Goal: Task Accomplishment & Management: Manage account settings

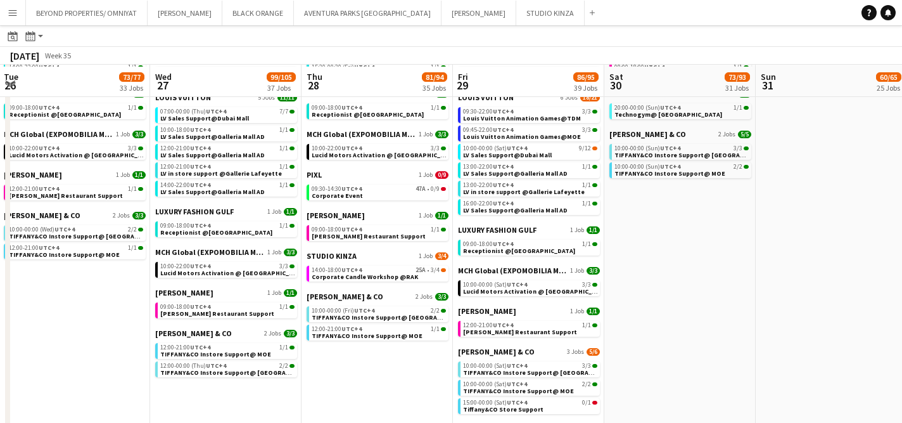
scroll to position [829, 0]
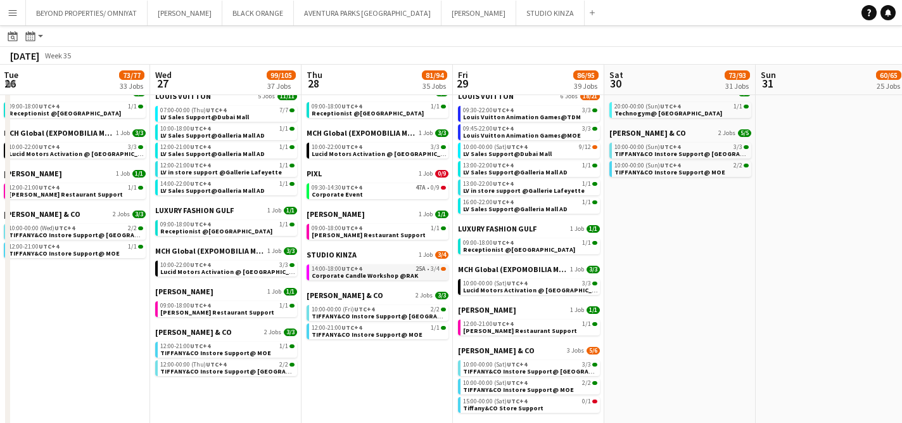
click at [356, 268] on span "UTC+4" at bounding box center [351, 268] width 20 height 8
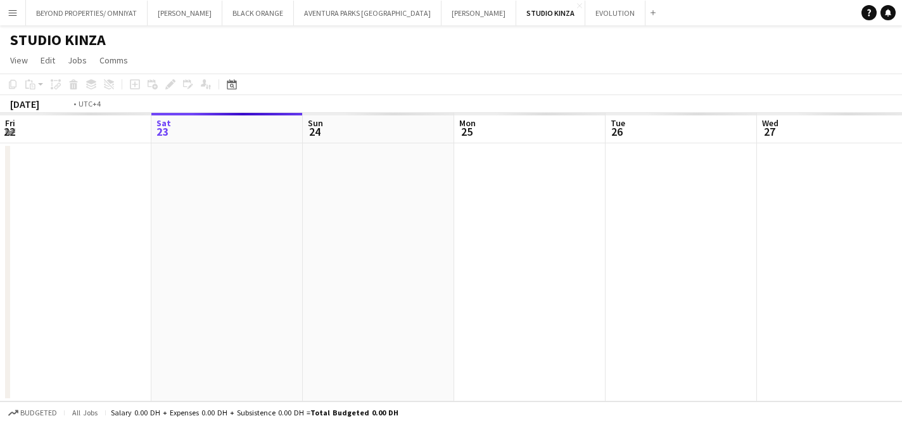
scroll to position [0, 436]
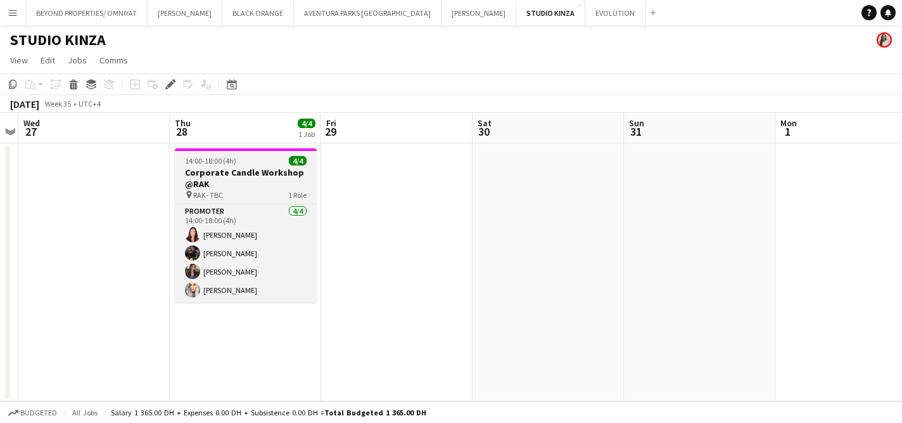
click at [266, 173] on h3 "Corporate Candle Workshop @RAK" at bounding box center [246, 178] width 142 height 23
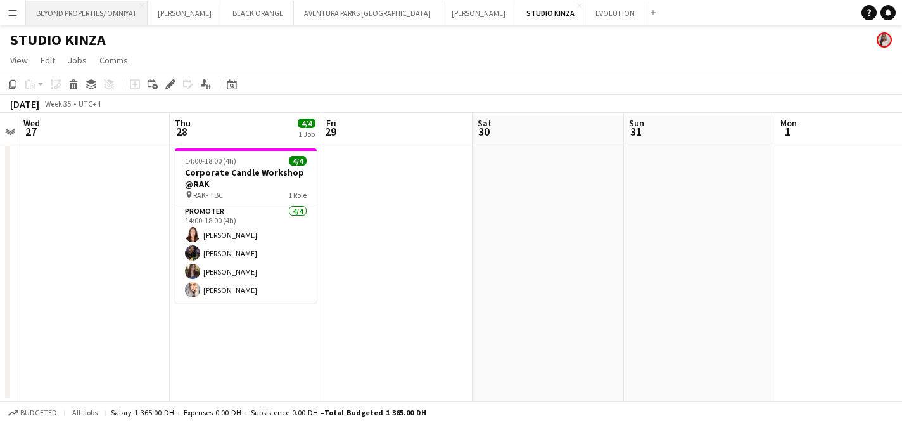
click at [91, 15] on button "BEYOND PROPERTIES/ OMNIYAT Close" at bounding box center [87, 13] width 122 height 25
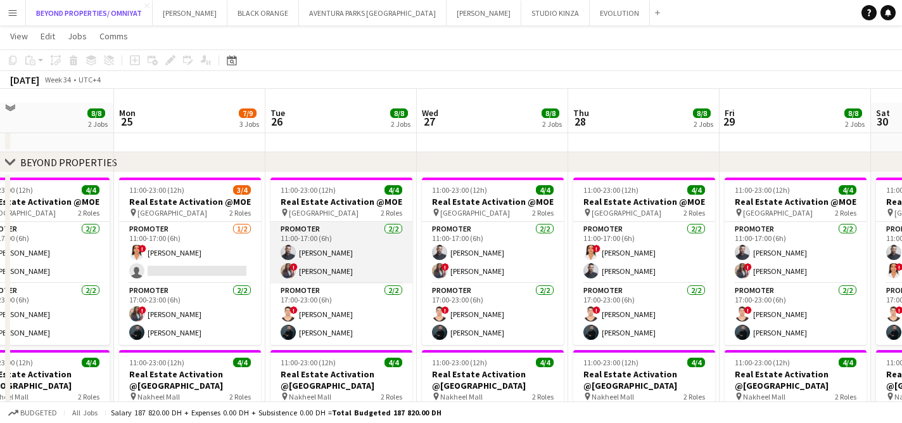
scroll to position [25, 0]
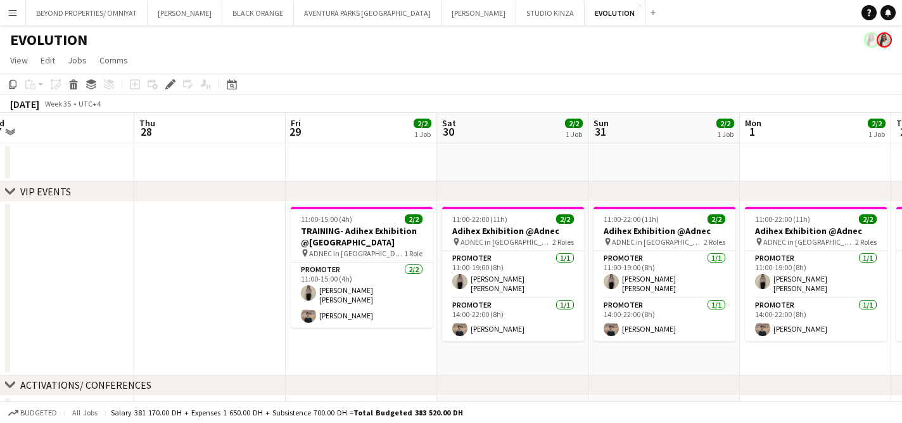
scroll to position [0, 324]
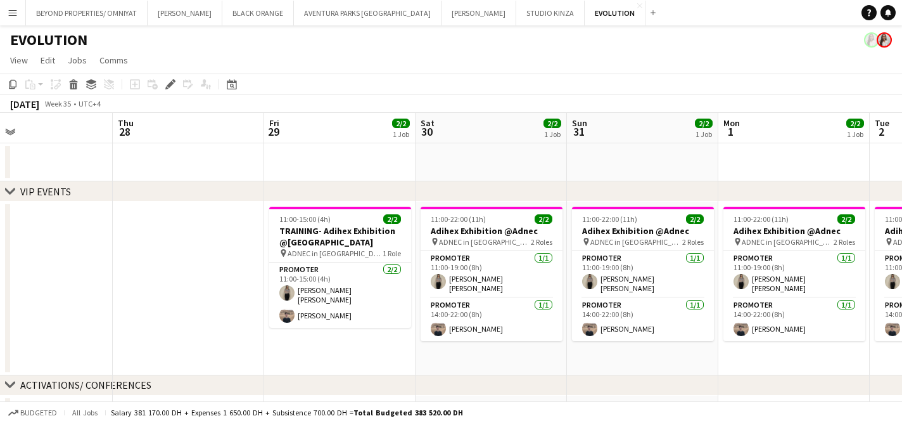
drag, startPoint x: 357, startPoint y: 312, endPoint x: 338, endPoint y: 307, distance: 19.7
click at [338, 307] on app-calendar-viewport "Mon 25 Tue 26 Wed 27 Thu 28 Fri 29 2/2 1 Job Sat 30 2/2 1 Job Sun 31 2/2 1 Job …" at bounding box center [451, 273] width 902 height 321
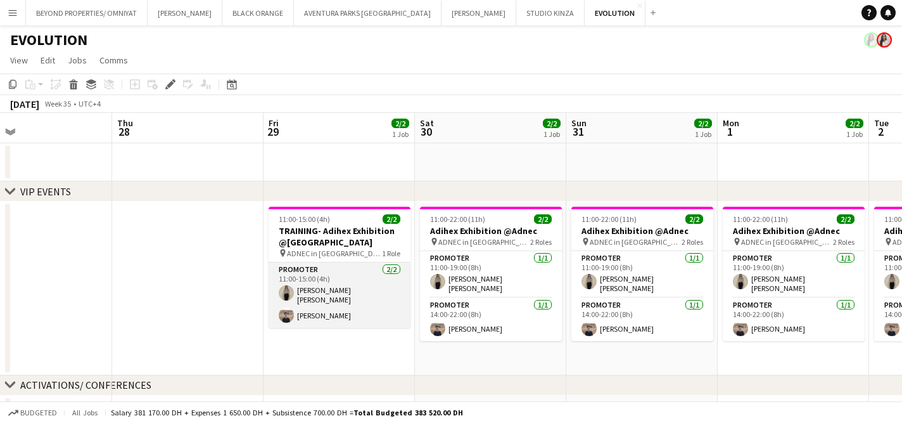
click at [324, 287] on app-card-role "Promoter 2/2 11:00-15:00 (4h) Khadija Khadija Elhassan Ali" at bounding box center [340, 294] width 142 height 65
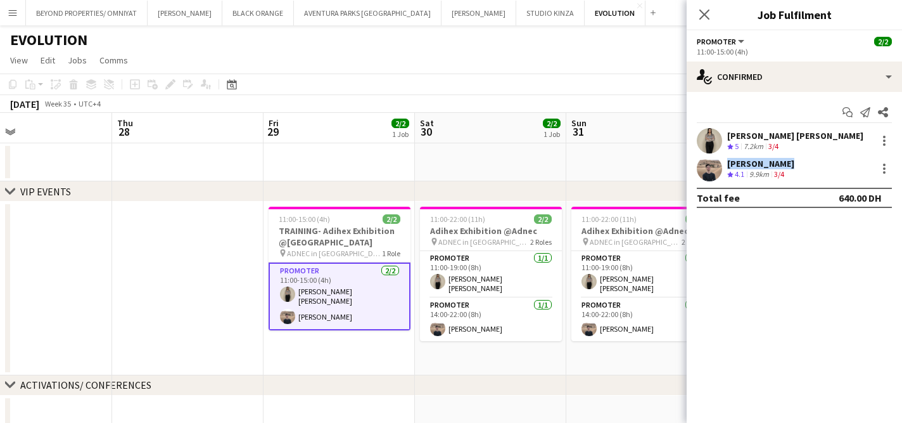
drag, startPoint x: 776, startPoint y: 164, endPoint x: 722, endPoint y: 167, distance: 54.6
click at [722, 167] on div "Elhassan Ali Crew rating 4.1 9.9km 3/4" at bounding box center [794, 168] width 215 height 25
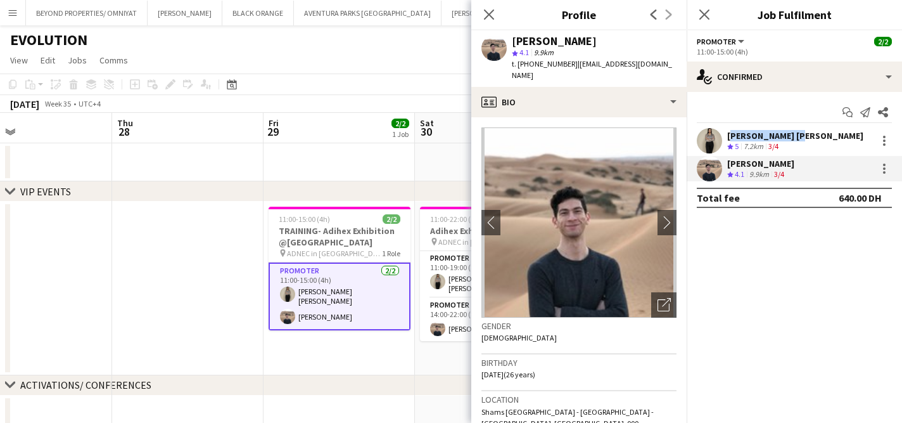
drag, startPoint x: 794, startPoint y: 134, endPoint x: 728, endPoint y: 137, distance: 65.3
click at [728, 137] on div "Khadija Khadija Crew rating 5 7.2km 3/4" at bounding box center [794, 140] width 215 height 25
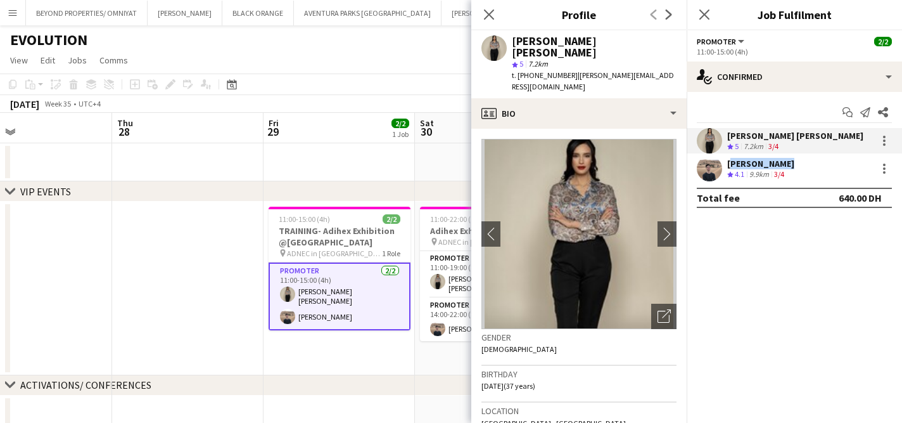
drag, startPoint x: 780, startPoint y: 165, endPoint x: 728, endPoint y: 165, distance: 51.9
click at [728, 165] on div "Elhassan Ali" at bounding box center [760, 163] width 67 height 11
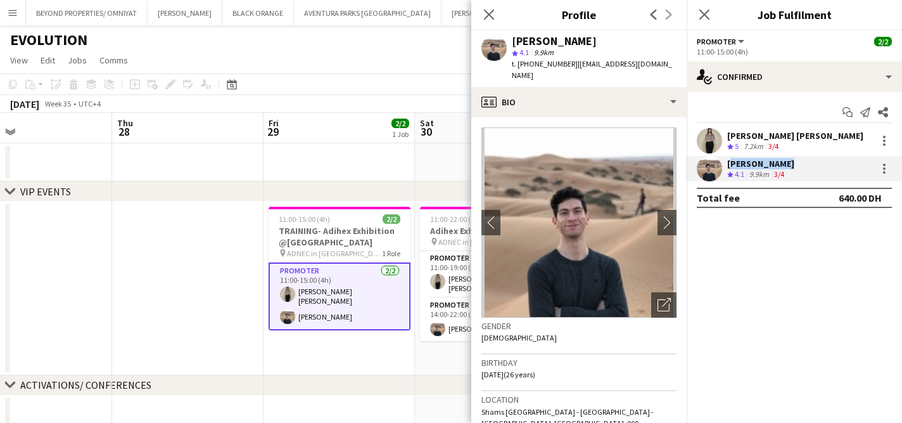
copy div "Elhassan Ali"
drag, startPoint x: 792, startPoint y: 136, endPoint x: 728, endPoint y: 139, distance: 64.1
click at [728, 139] on div "Khadija Khadija Crew rating 5 7.2km 3/4" at bounding box center [794, 140] width 215 height 25
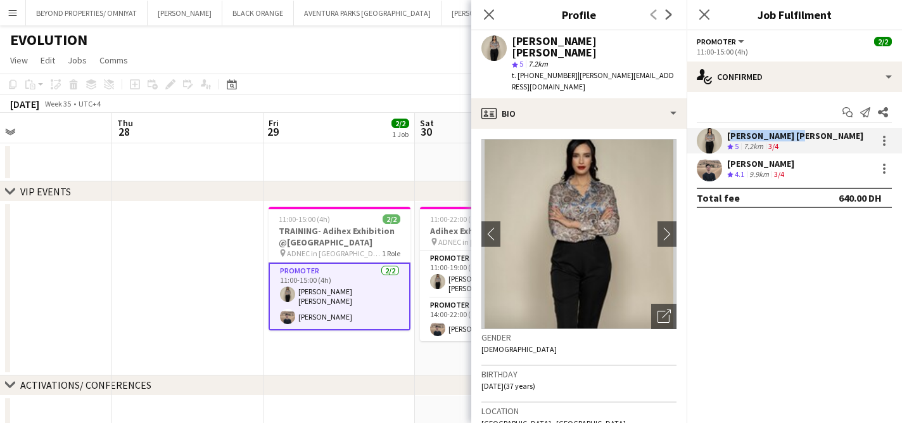
copy div "Khadija Khadija"
click at [373, 101] on div "August 2025 Week 35 • UTC+4" at bounding box center [451, 104] width 902 height 18
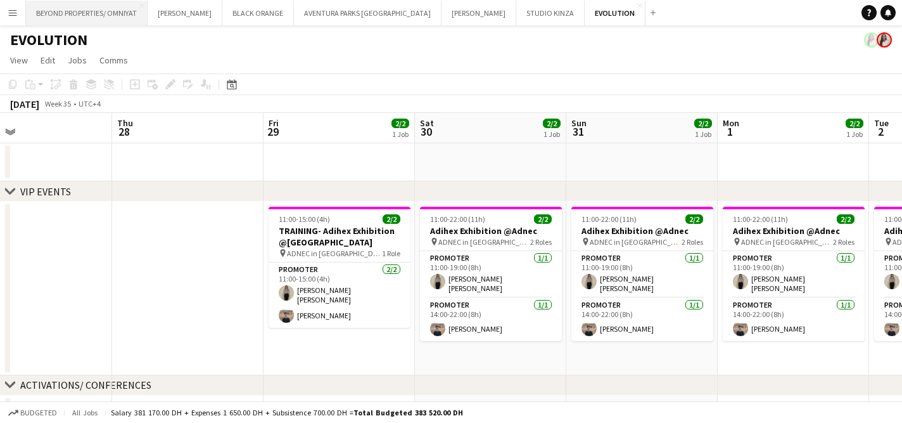
click at [99, 17] on button "BEYOND PROPERTIES/ OMNIYAT Close" at bounding box center [87, 13] width 122 height 25
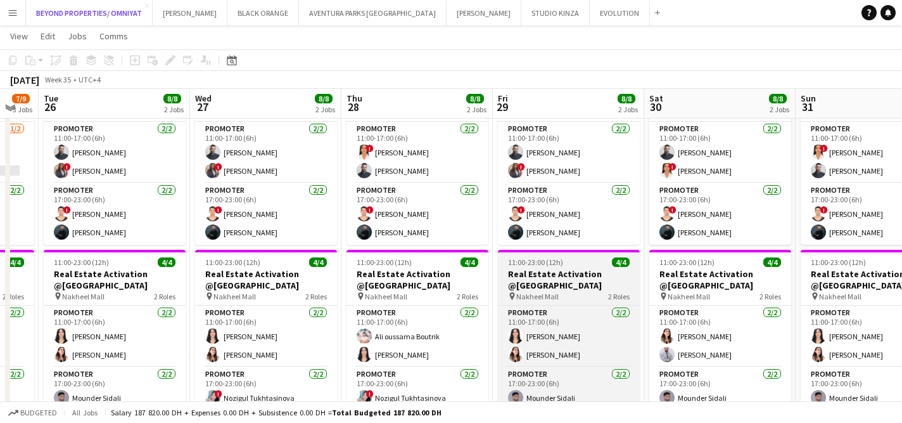
scroll to position [127, 0]
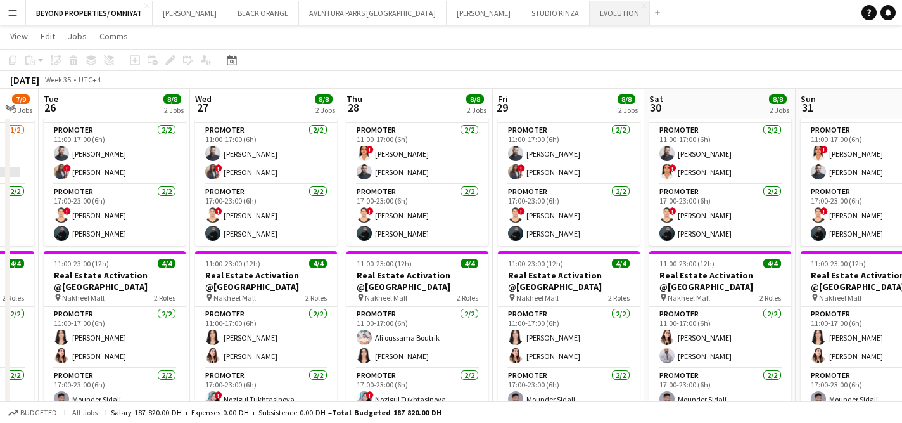
click at [590, 13] on button "EVOLUTION Close" at bounding box center [620, 13] width 60 height 25
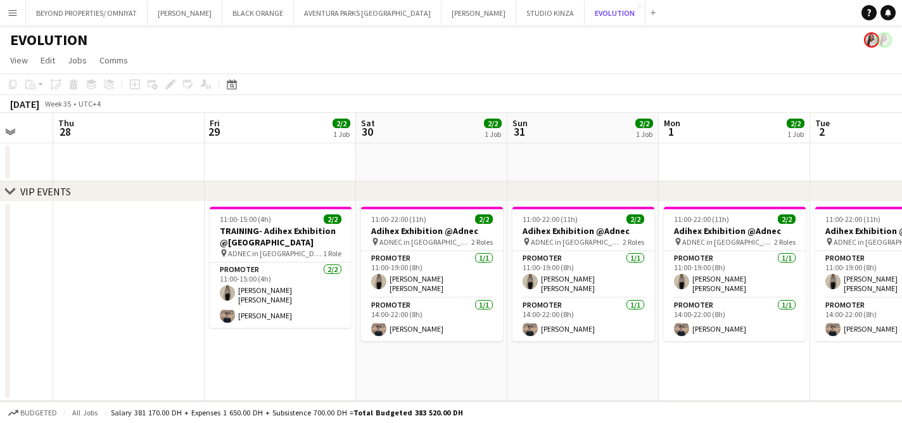
scroll to position [0, 391]
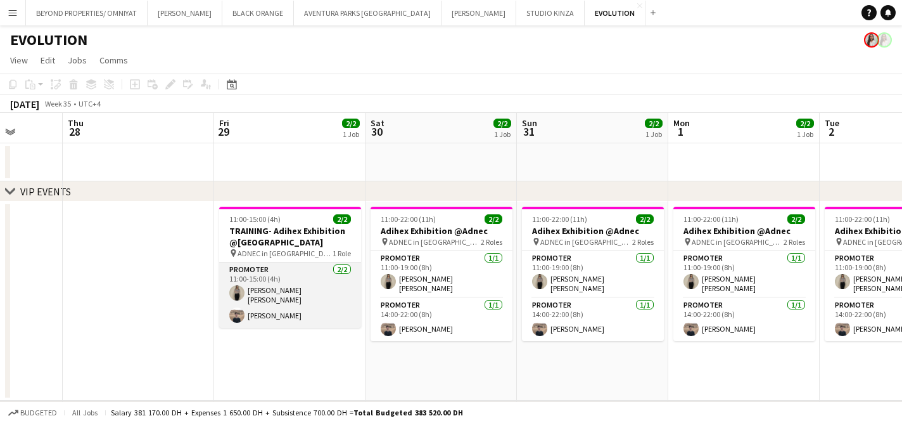
click at [269, 293] on app-card-role "Promoter 2/2 11:00-15:00 (4h) Khadija Khadija Elhassan Ali" at bounding box center [290, 294] width 142 height 65
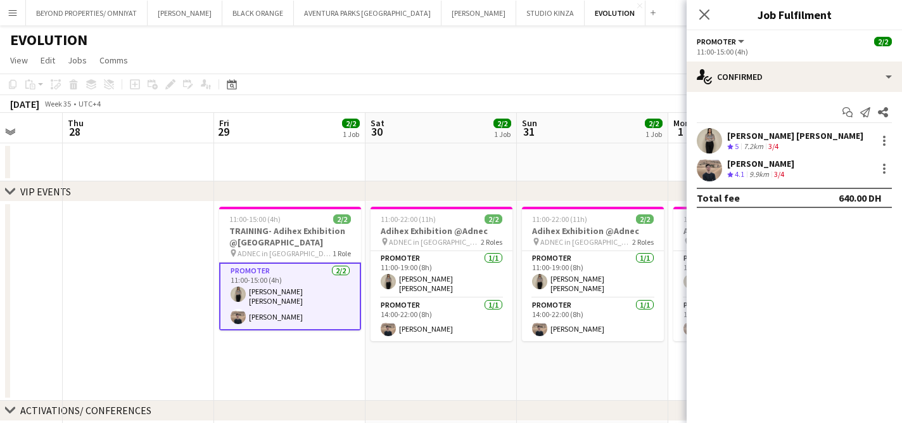
click at [708, 131] on app-user-avatar at bounding box center [709, 140] width 25 height 25
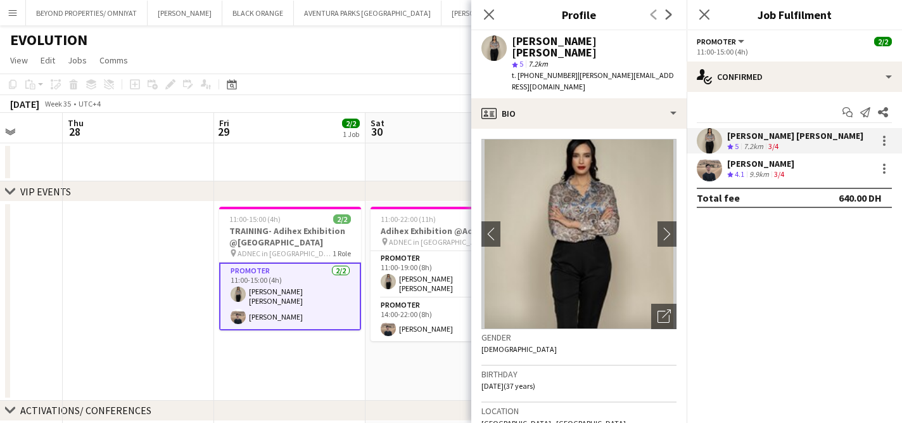
click at [747, 165] on div "Elhassan Ali" at bounding box center [760, 163] width 67 height 11
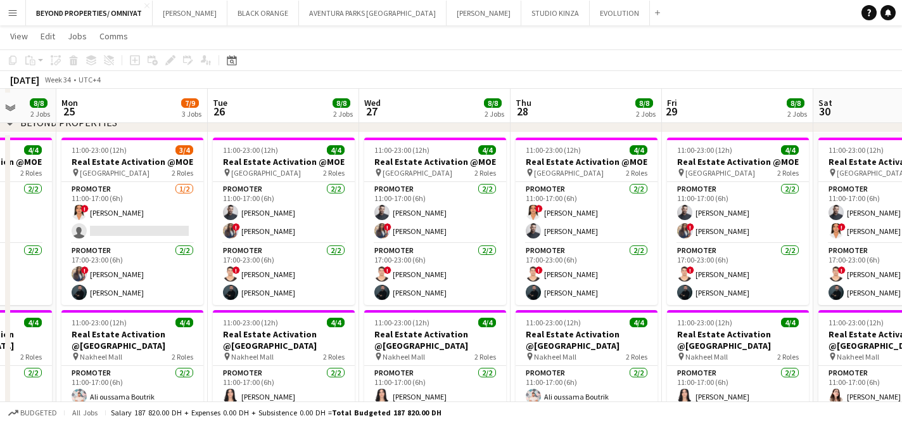
scroll to position [72, 0]
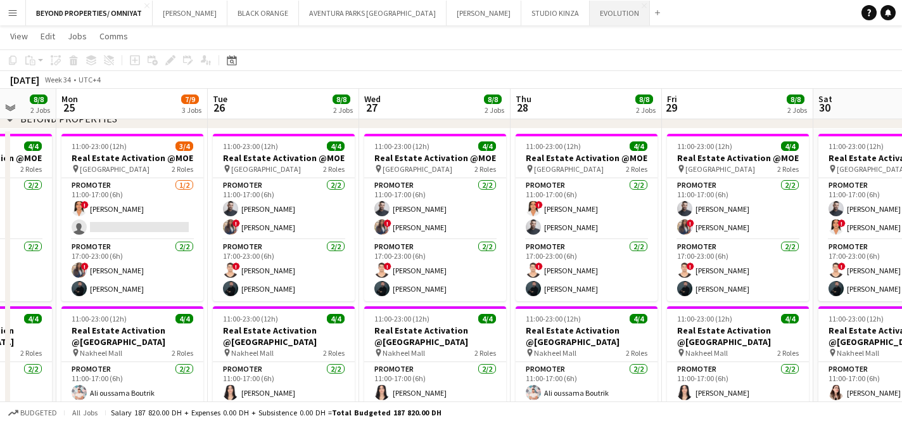
click at [590, 13] on button "EVOLUTION Close" at bounding box center [620, 13] width 60 height 25
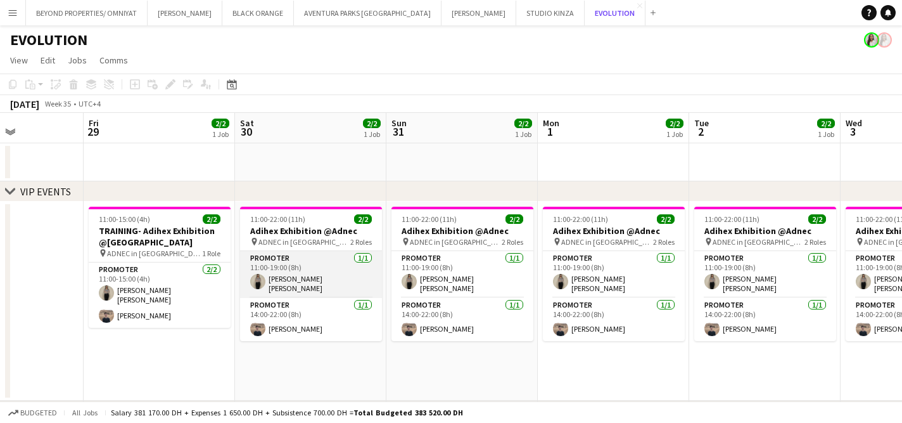
scroll to position [0, 354]
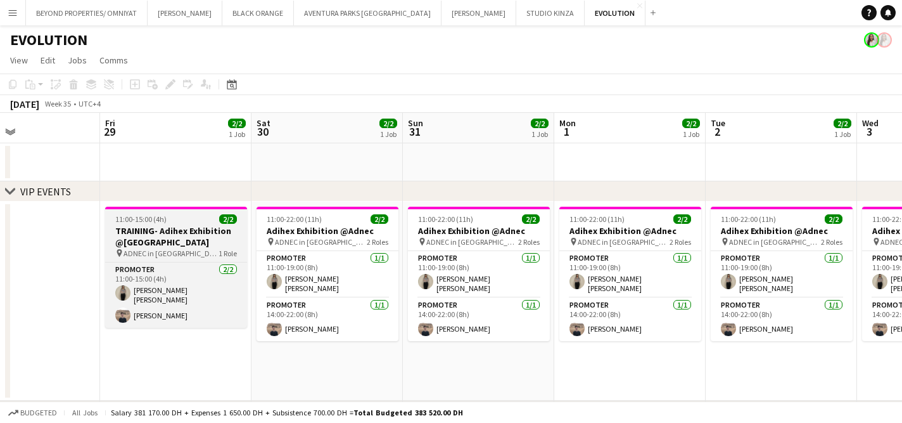
click at [160, 230] on h3 "TRAINING- Adihex Exhibition @Adnec" at bounding box center [176, 236] width 142 height 23
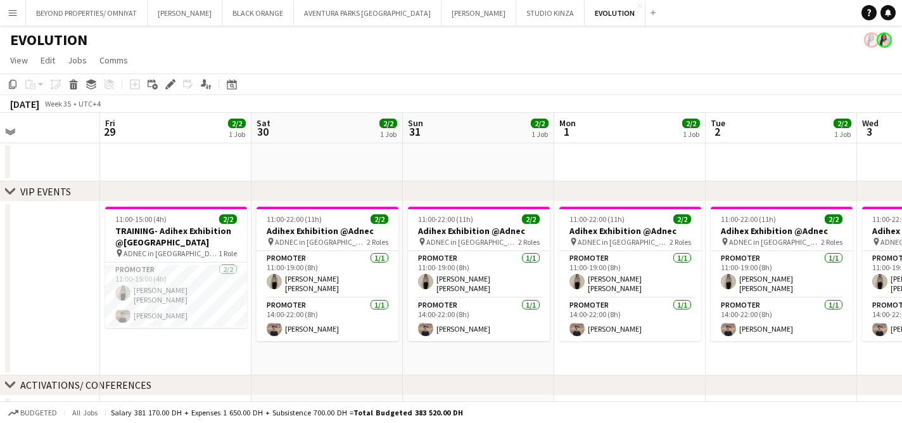
click at [414, 87] on app-toolbar "Copy Paste Paste Command V Paste with crew Command Shift V Paste linked Job Del…" at bounding box center [451, 84] width 902 height 22
click at [415, 87] on app-toolbar "Copy Paste Paste Command V Paste with crew Command Shift V Paste linked Job Del…" at bounding box center [451, 84] width 902 height 22
